Goal: Task Accomplishment & Management: Manage account settings

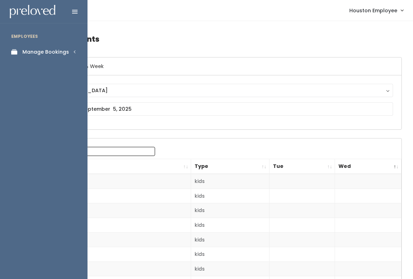
click at [67, 46] on link "Manage Bookings" at bounding box center [44, 52] width 88 height 16
click at [48, 72] on div "Booths by Week" at bounding box center [42, 70] width 41 height 7
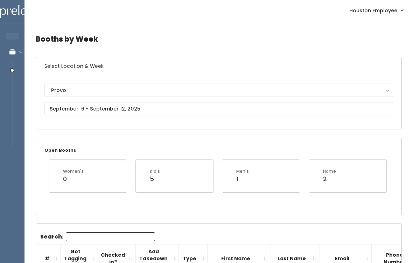
click at [159, 91] on div "Provo" at bounding box center [218, 90] width 335 height 8
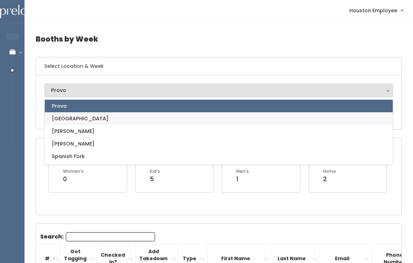
click at [119, 115] on link "[GEOGRAPHIC_DATA]" at bounding box center [219, 118] width 348 height 13
select select "5"
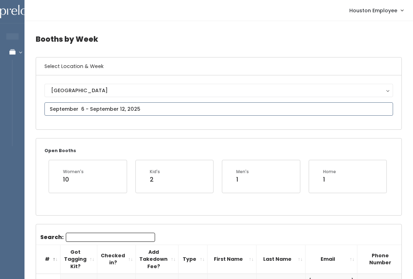
click at [156, 109] on input "text" at bounding box center [218, 108] width 349 height 13
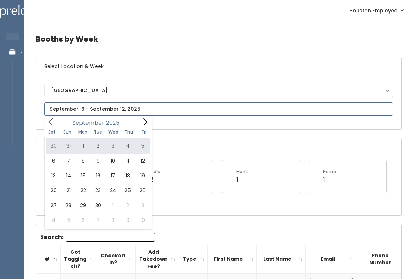
type input "August 30 to September 5"
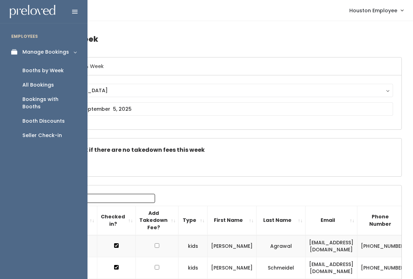
click at [14, 52] on icon at bounding box center [16, 52] width 10 height 6
click at [66, 52] on div "Manage Bookings" at bounding box center [45, 51] width 47 height 7
click at [52, 65] on link "Booths by Week" at bounding box center [44, 70] width 88 height 14
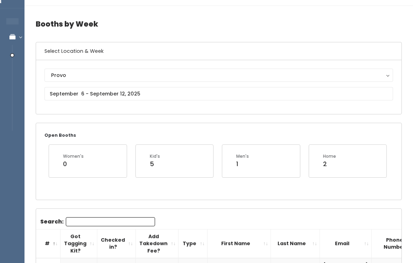
scroll to position [14, 0]
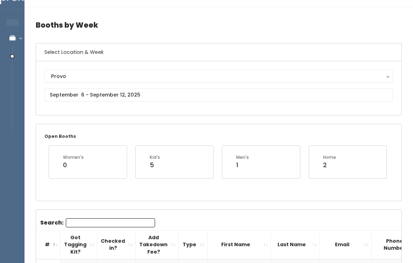
click at [160, 61] on div "Provo Houston Layton Sandy Spanish Fork Provo" at bounding box center [218, 88] width 365 height 54
click at [167, 83] on button "Provo" at bounding box center [218, 76] width 349 height 13
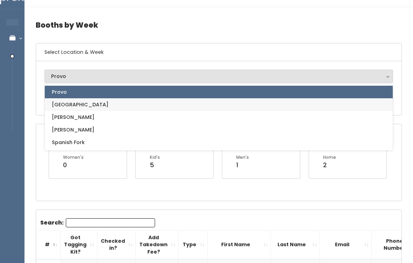
click at [133, 103] on link "[GEOGRAPHIC_DATA]" at bounding box center [219, 104] width 348 height 13
select select "5"
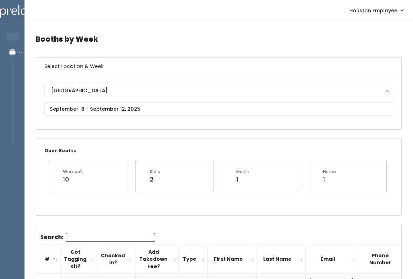
click at [168, 74] on h6 "Select Location & Week" at bounding box center [218, 66] width 365 height 18
